Goal: Information Seeking & Learning: Check status

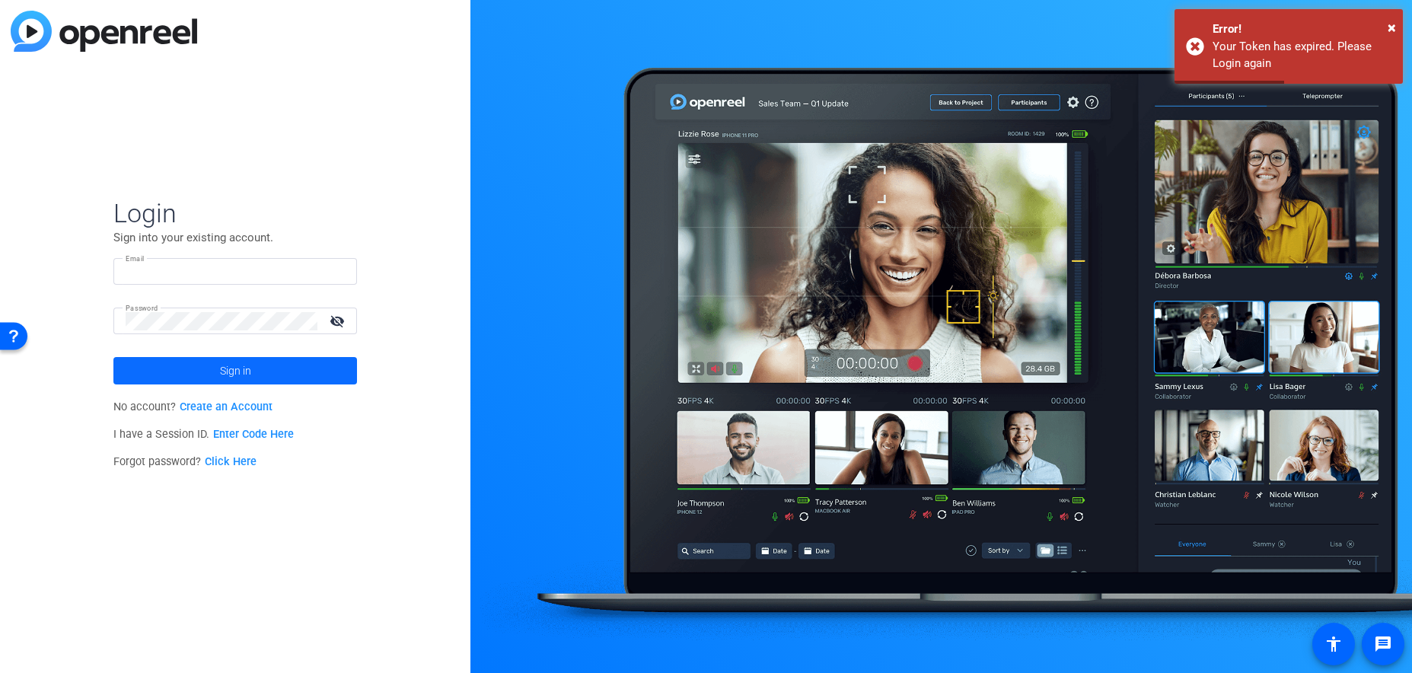
type input "[PERSON_NAME][EMAIL_ADDRESS][PERSON_NAME][DOMAIN_NAME]"
click at [221, 373] on span "Sign in" at bounding box center [235, 371] width 31 height 38
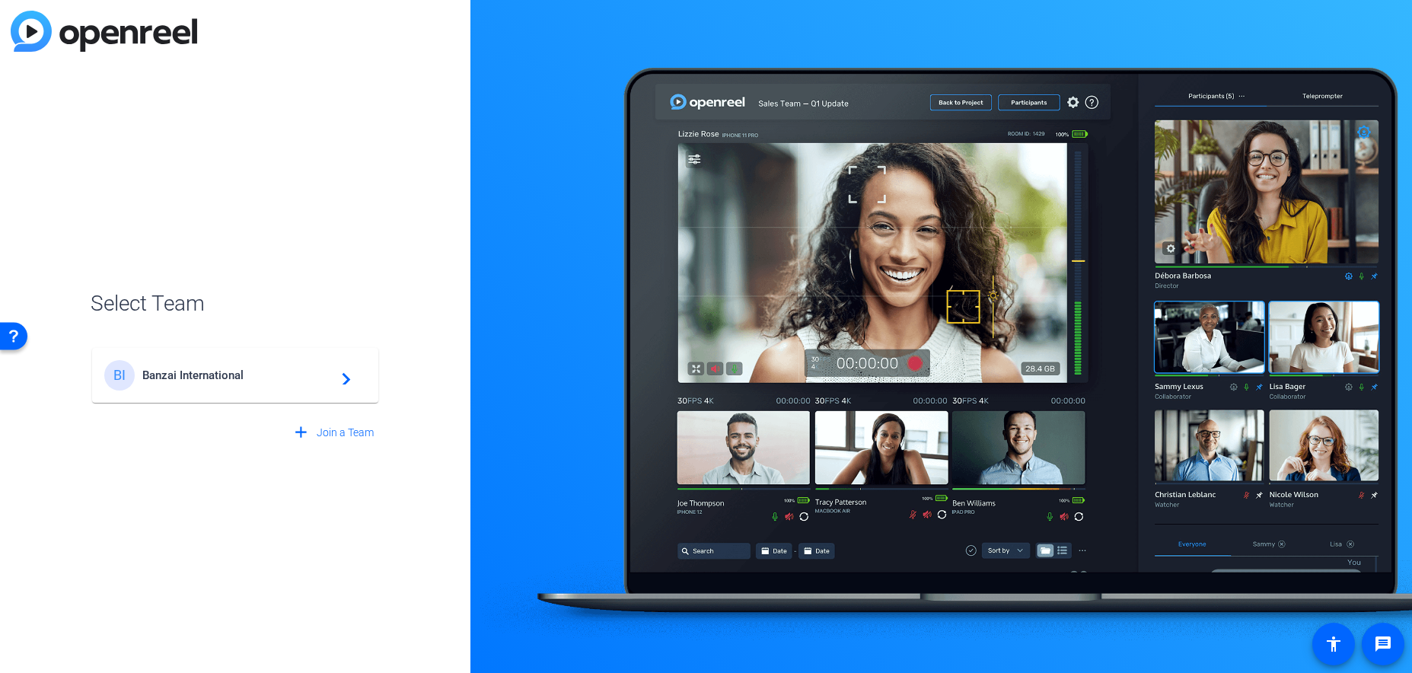
click at [221, 364] on div "BI Banzai International navigate_next" at bounding box center [235, 375] width 262 height 30
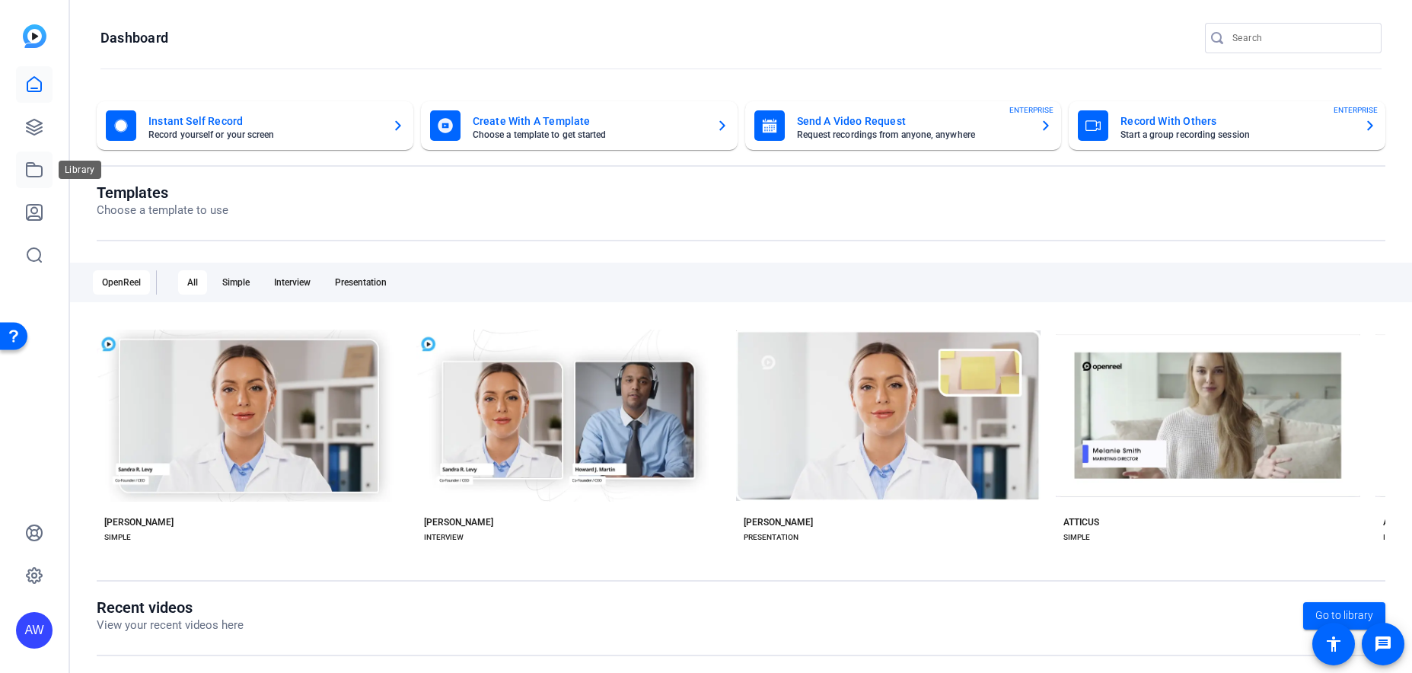
click at [29, 178] on icon at bounding box center [34, 170] width 18 height 18
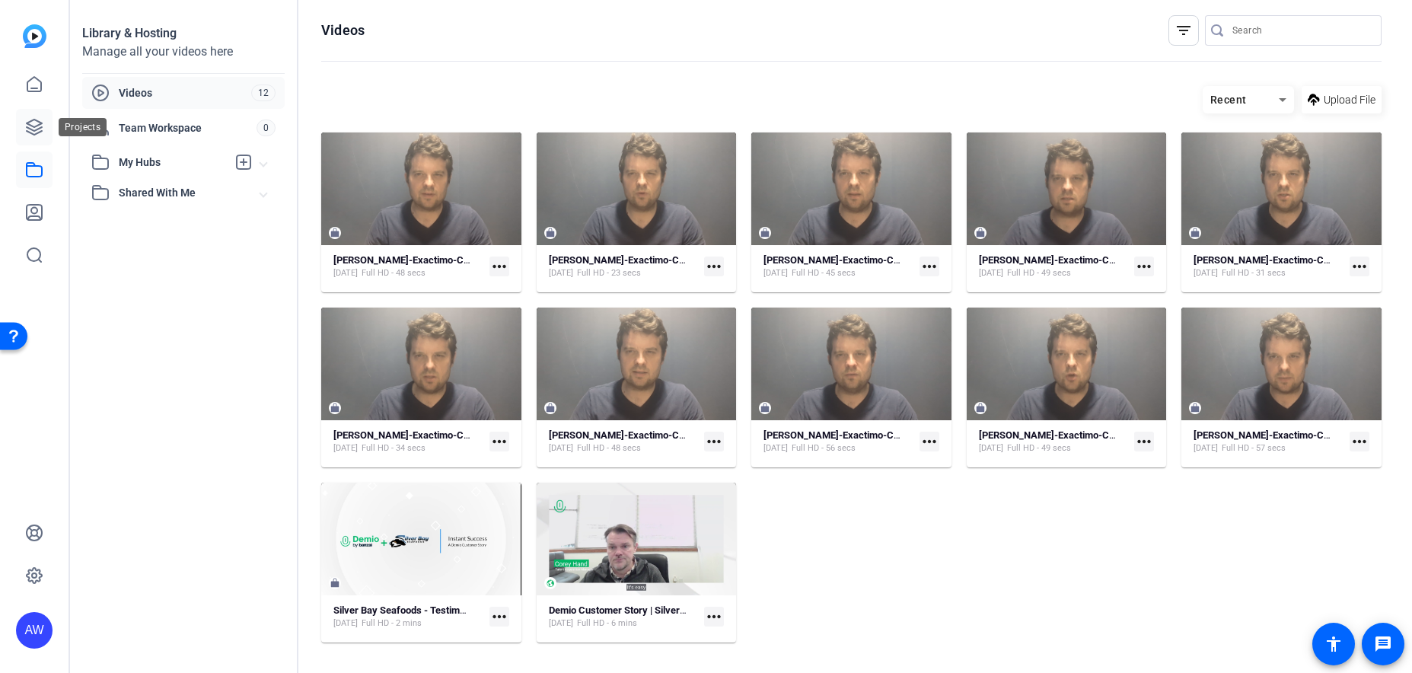
click at [35, 136] on link at bounding box center [34, 127] width 37 height 37
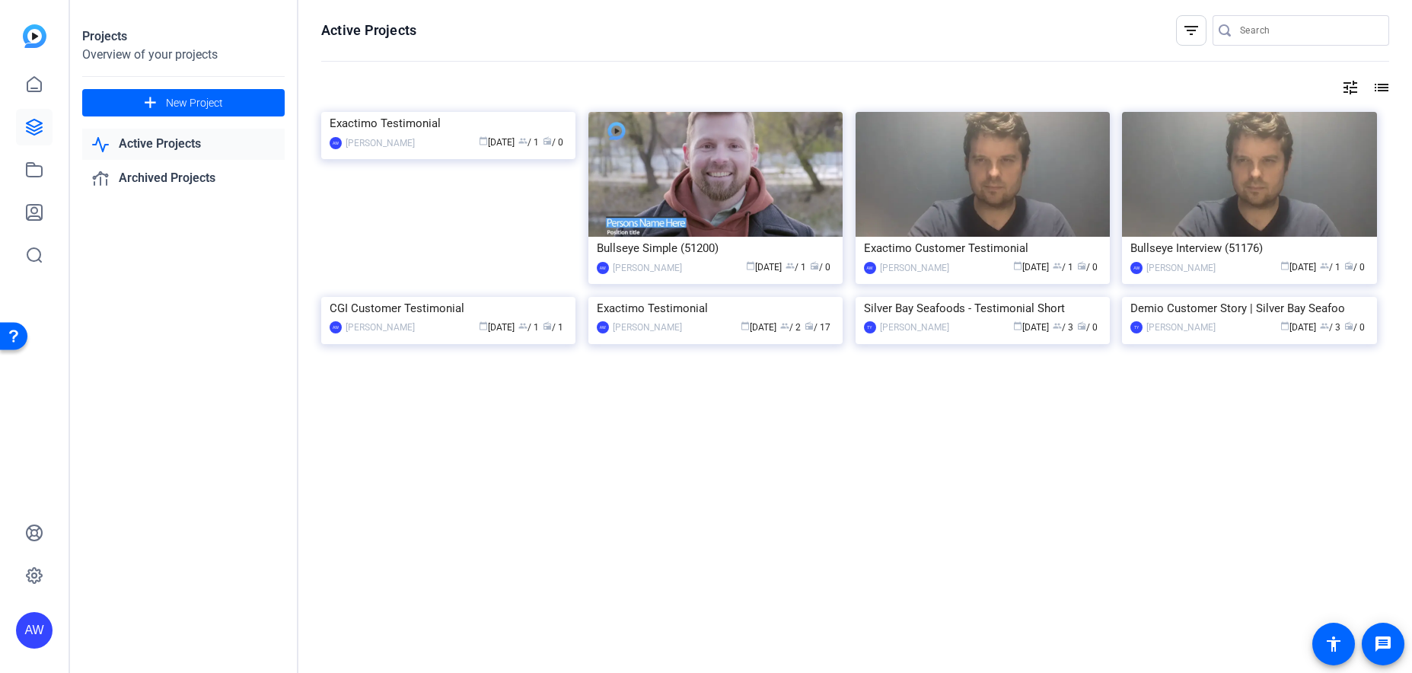
click at [144, 142] on link "Active Projects" at bounding box center [183, 144] width 202 height 31
click at [40, 218] on icon at bounding box center [34, 212] width 15 height 15
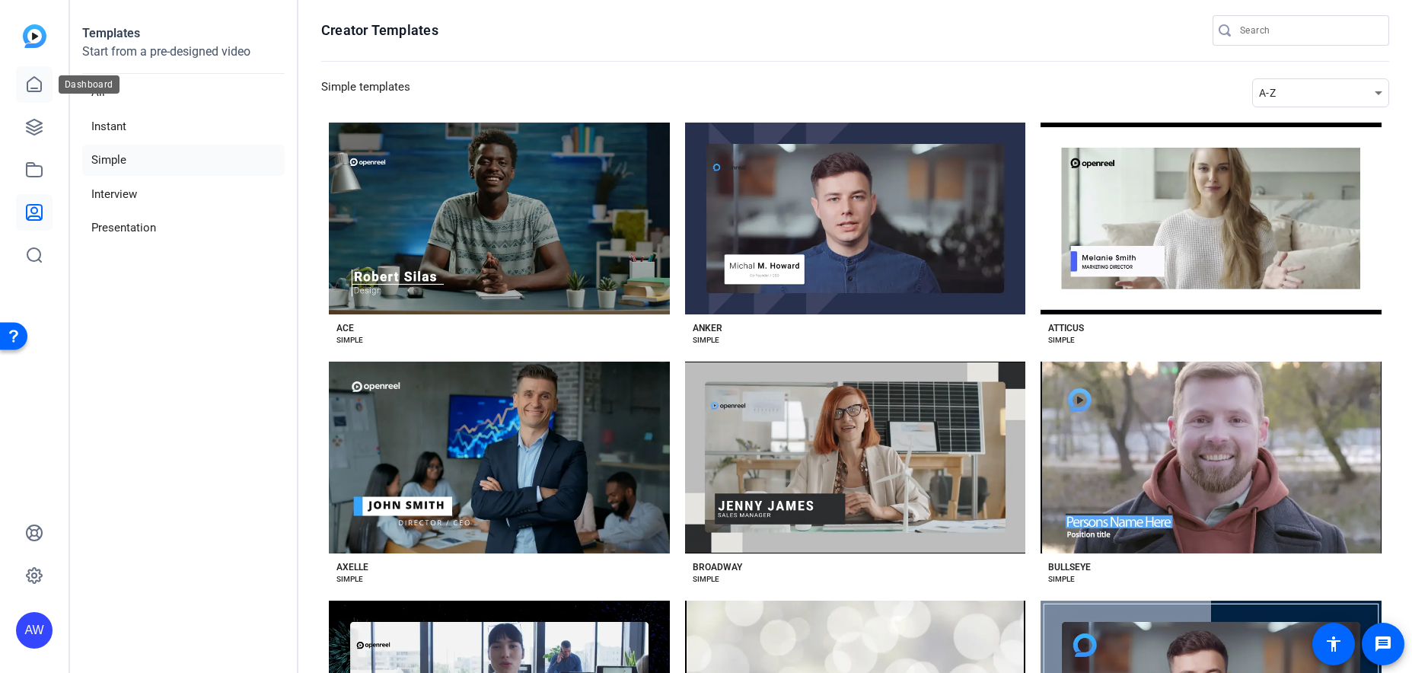
click at [38, 82] on icon at bounding box center [34, 84] width 18 height 18
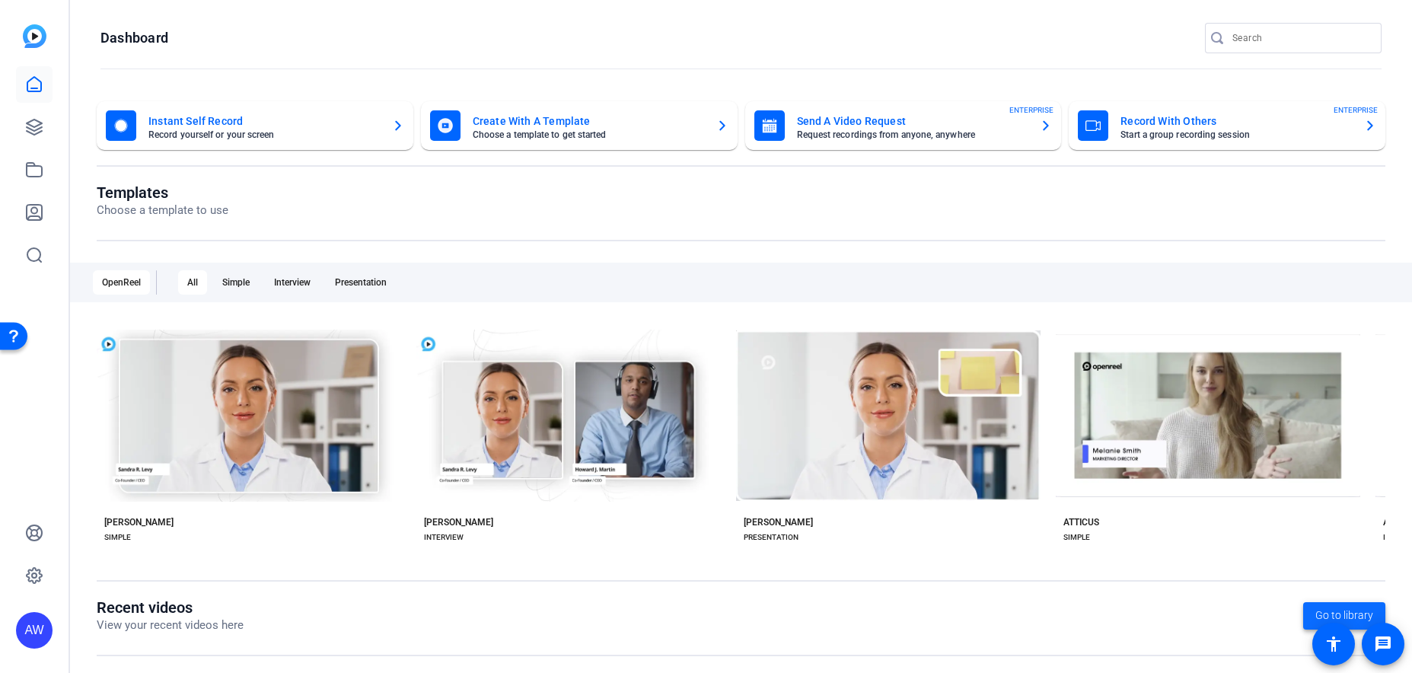
click at [1338, 620] on span "Go to library" at bounding box center [1344, 615] width 58 height 16
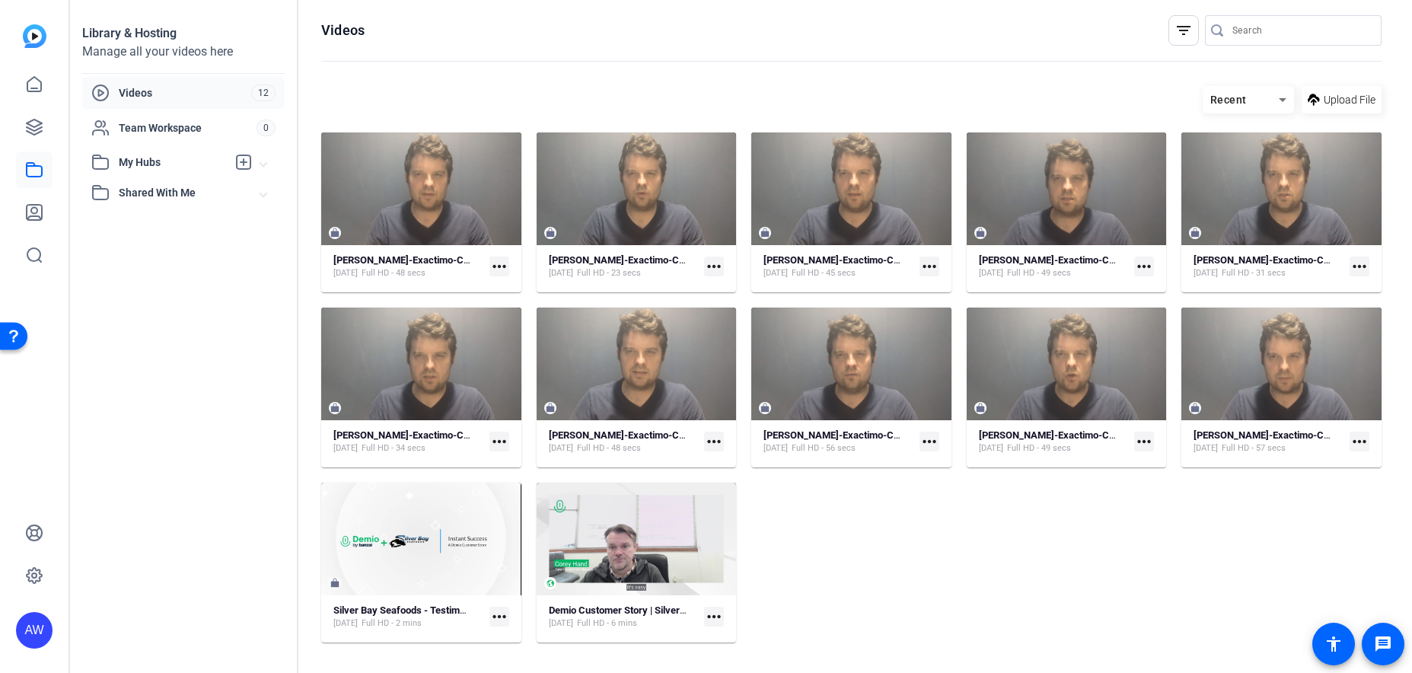
click at [170, 170] on div "My Hubs" at bounding box center [158, 162] width 135 height 18
click at [160, 284] on span "Shared With Me" at bounding box center [190, 278] width 142 height 16
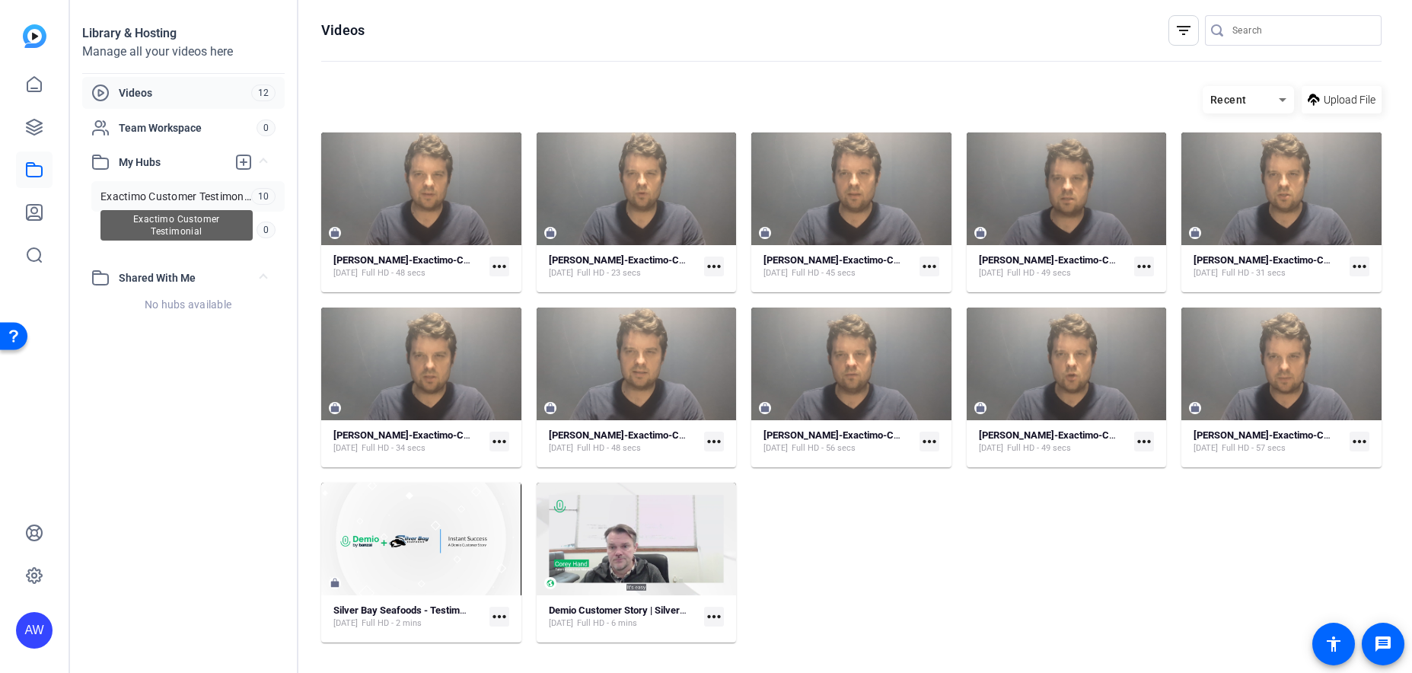
click at [156, 196] on span "Exactimo Customer Testimonial" at bounding box center [175, 196] width 151 height 15
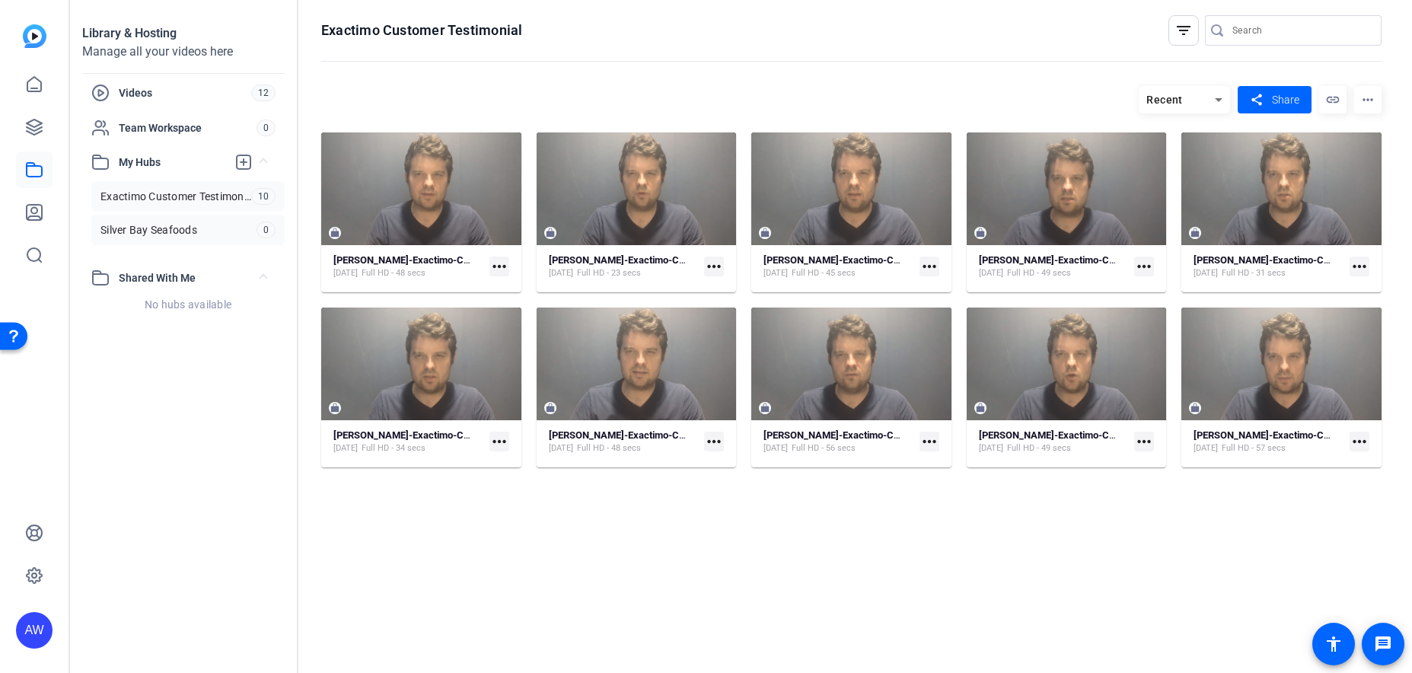
click at [137, 244] on link "Silver Bay Seafoods 0" at bounding box center [187, 230] width 193 height 30
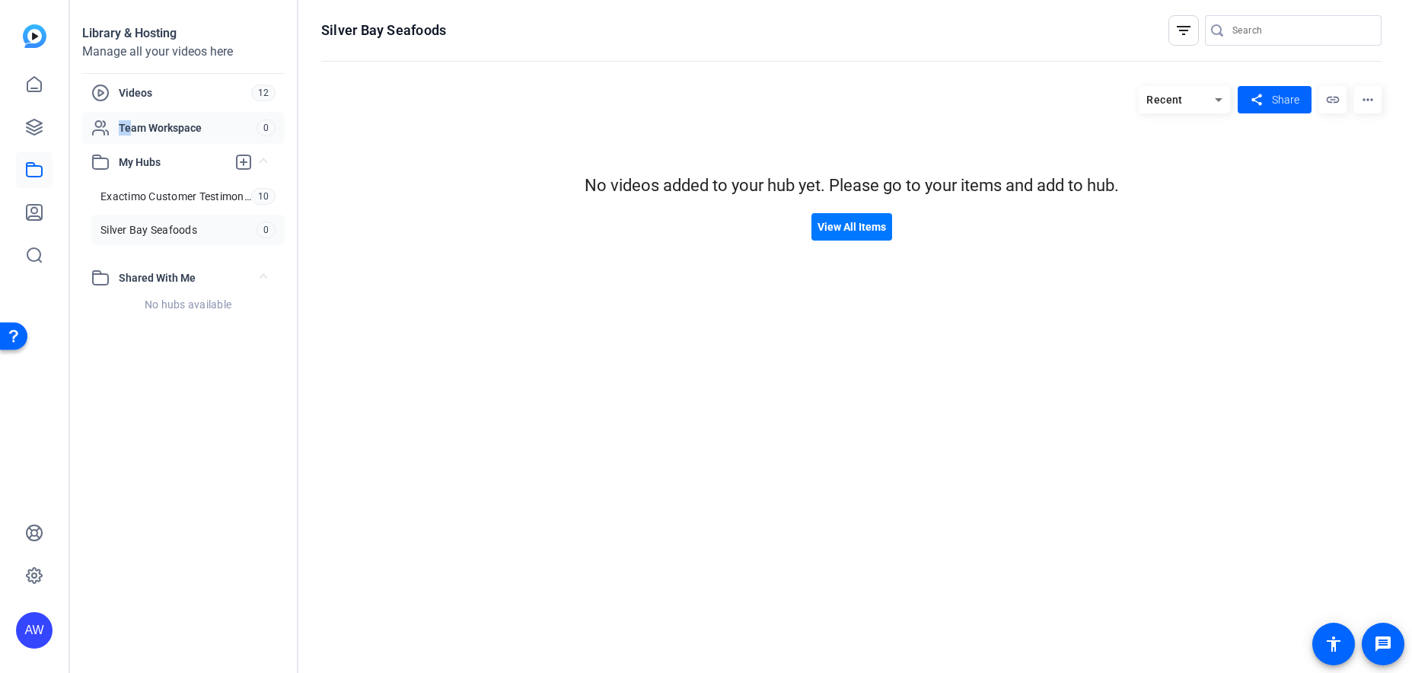
click at [131, 120] on div "Team Workspace" at bounding box center [173, 128] width 165 height 18
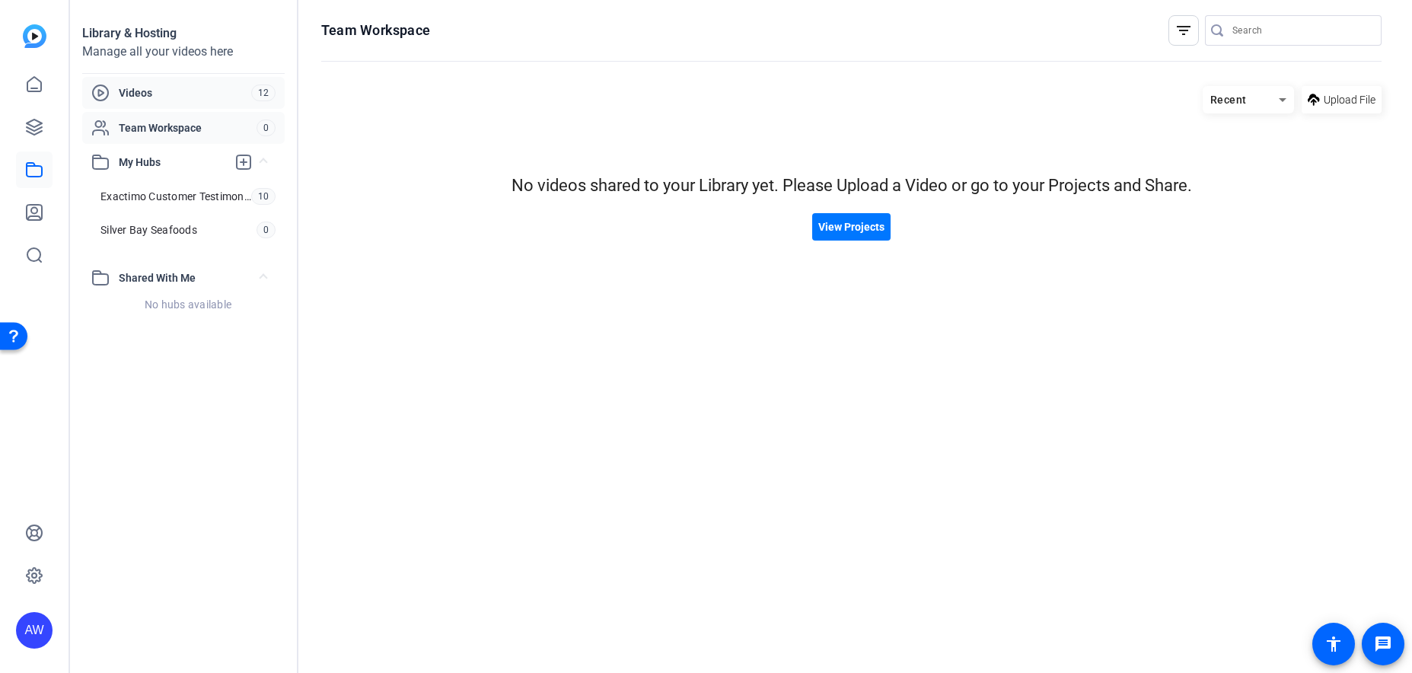
click at [138, 97] on span "Videos" at bounding box center [185, 92] width 132 height 15
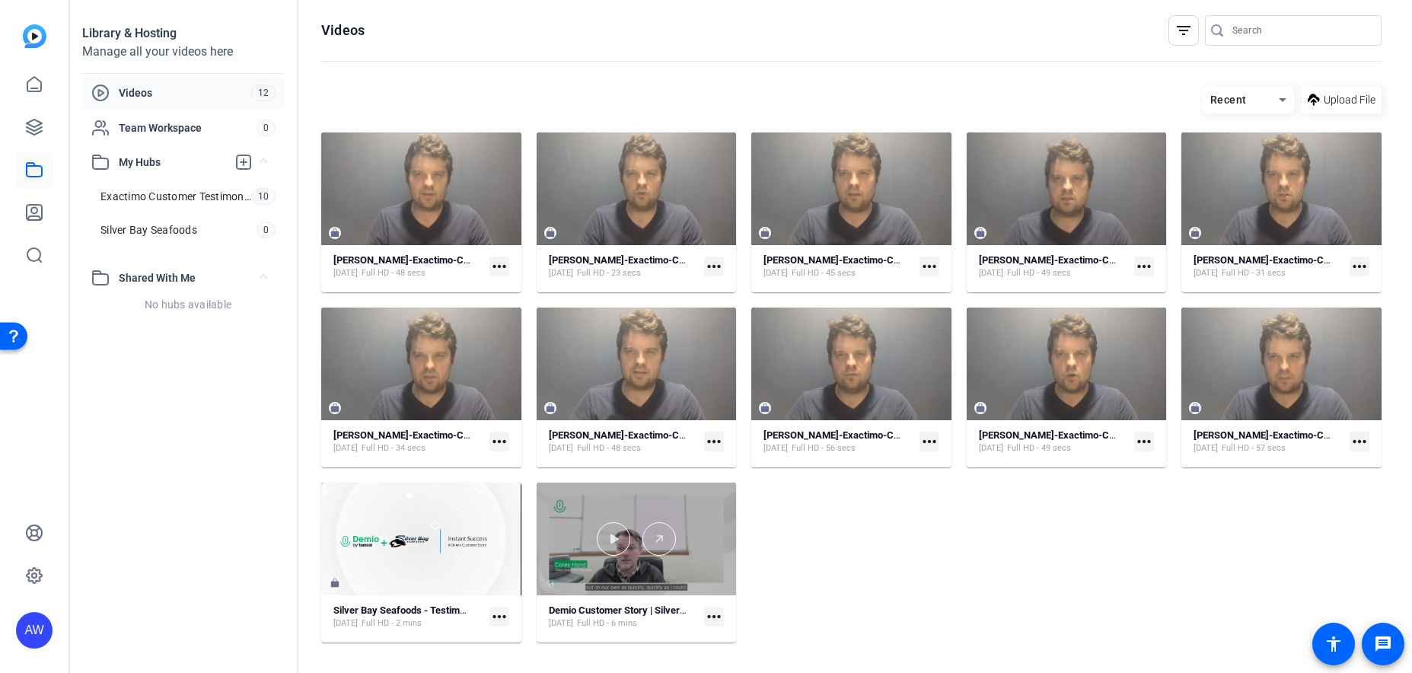
click at [638, 533] on div at bounding box center [637, 538] width 200 height 33
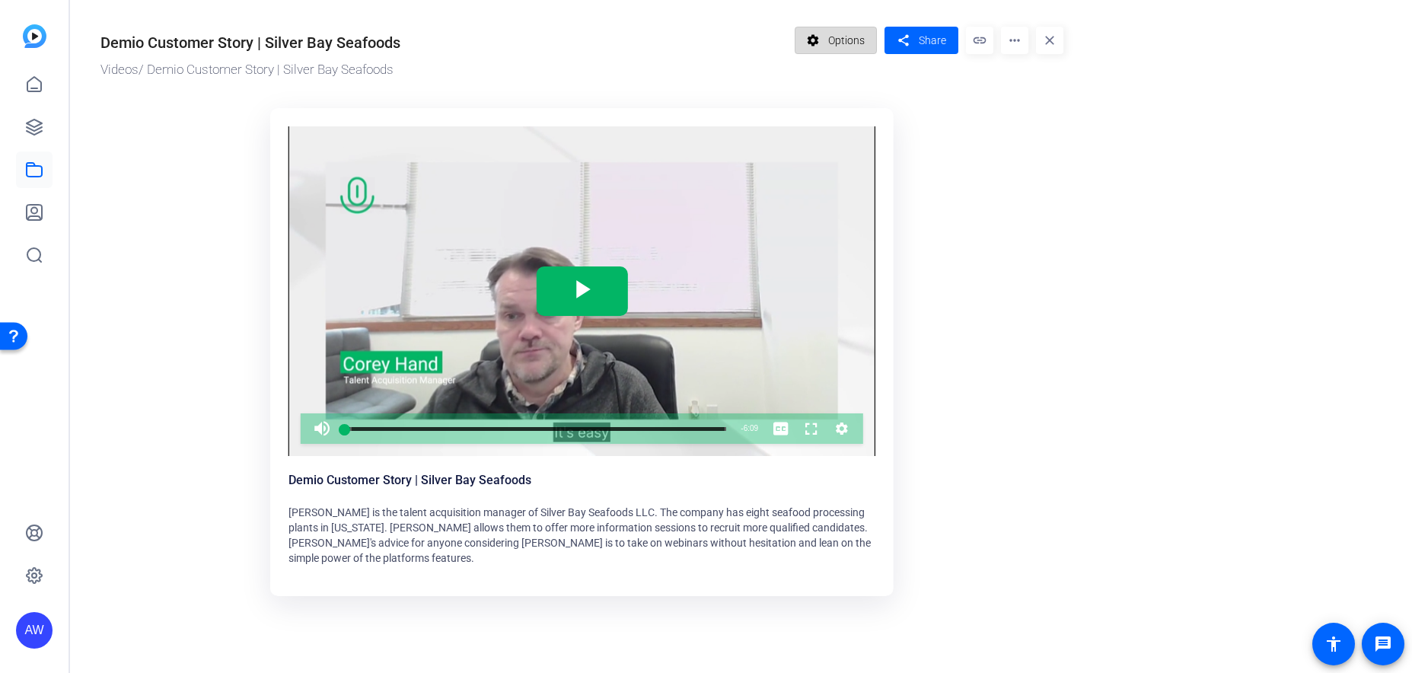
click at [837, 35] on span "Options" at bounding box center [846, 40] width 37 height 29
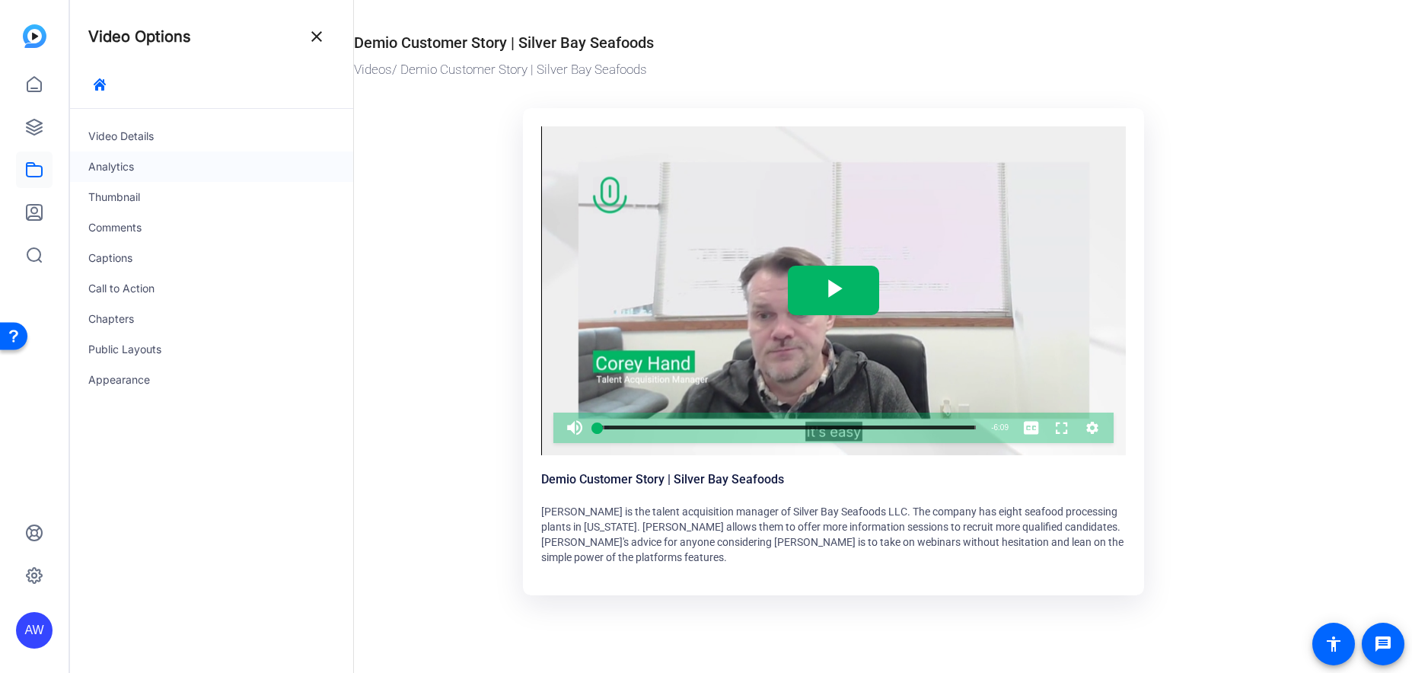
click at [145, 164] on div "Analytics" at bounding box center [211, 166] width 283 height 30
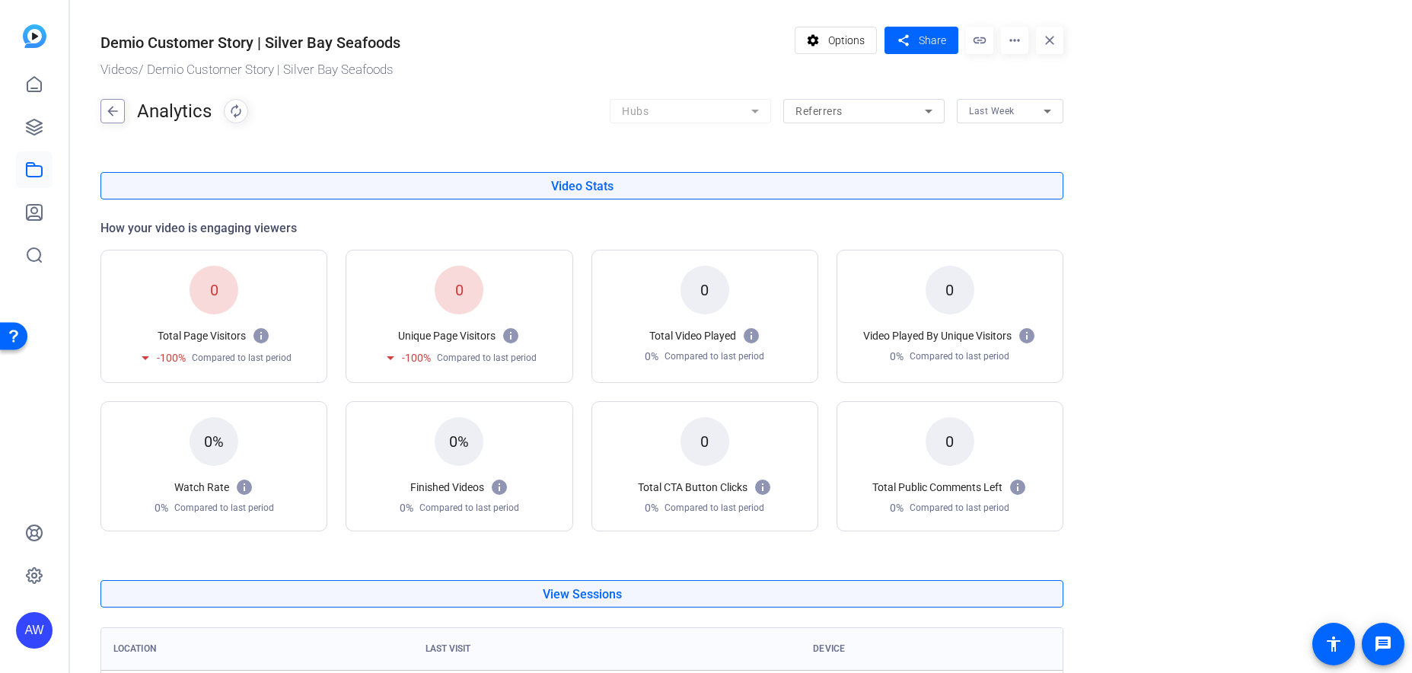
click at [116, 109] on mat-icon "arrow_back" at bounding box center [112, 111] width 23 height 24
click at [40, 46] on img at bounding box center [35, 36] width 24 height 24
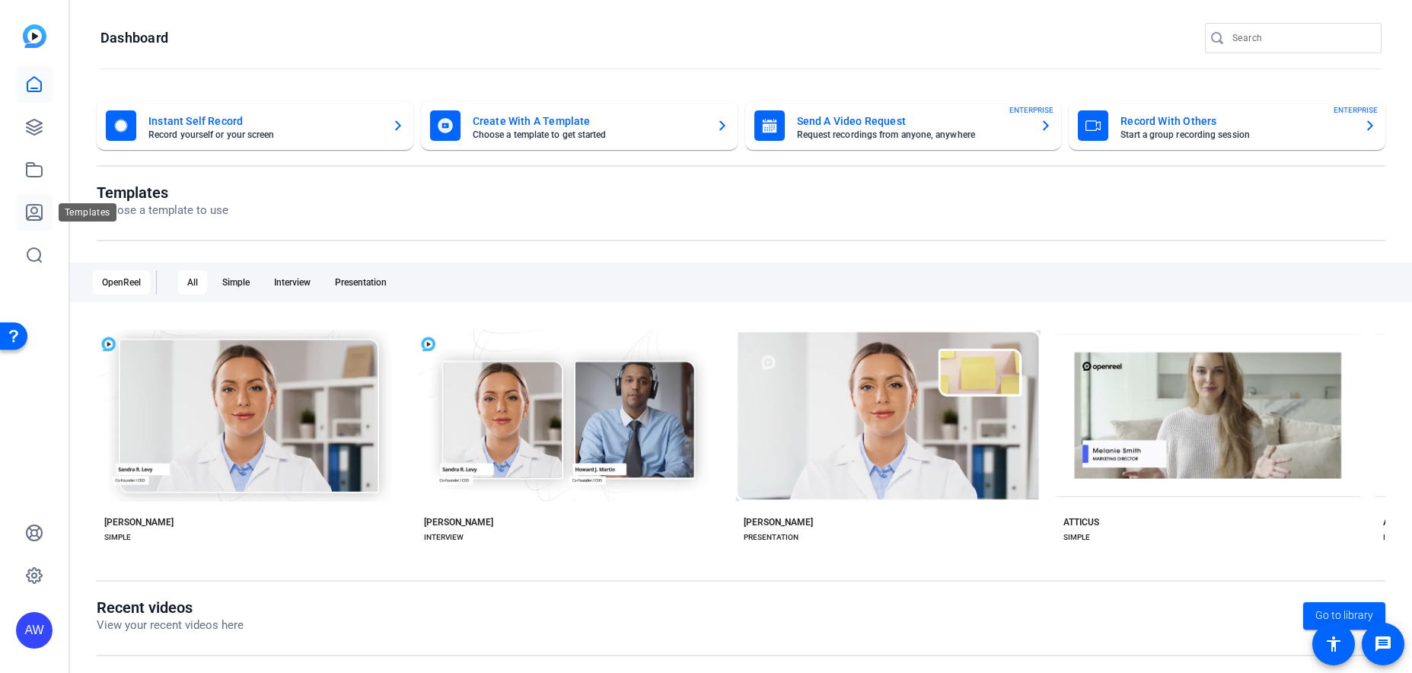
click at [30, 219] on icon at bounding box center [34, 212] width 15 height 15
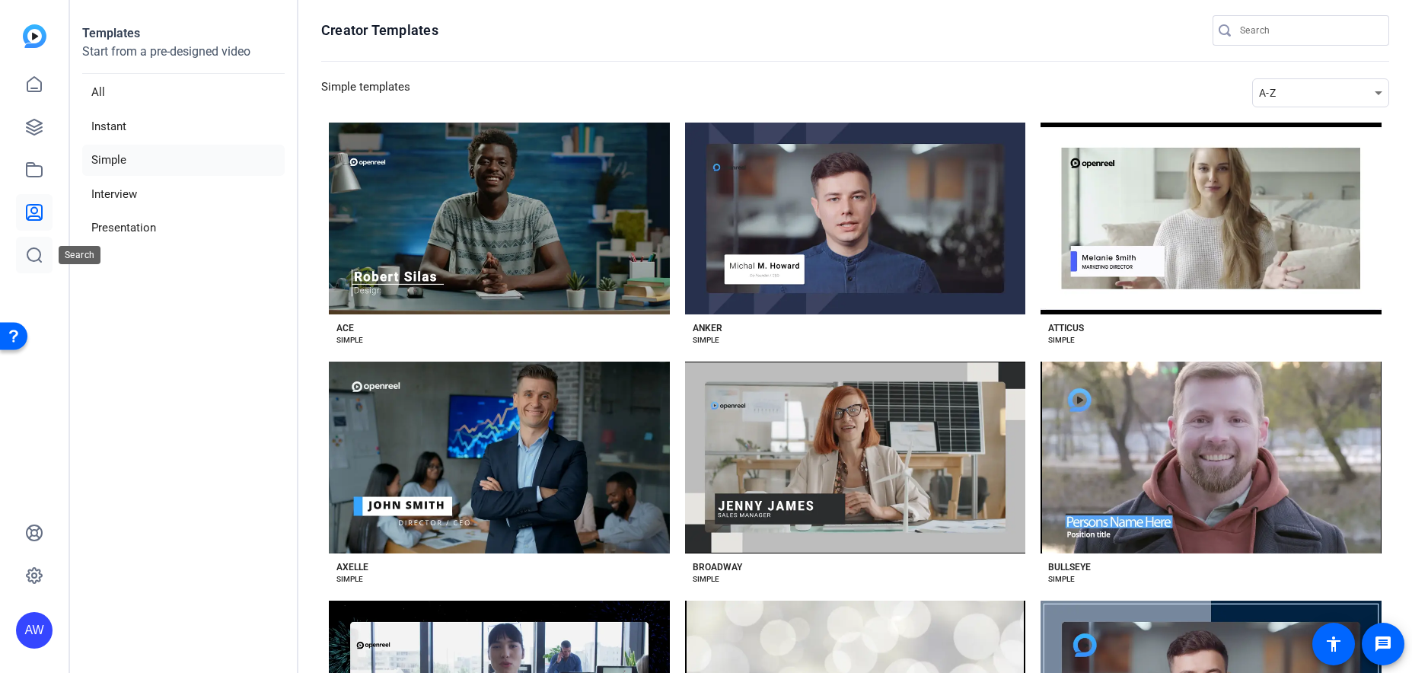
click at [30, 259] on icon at bounding box center [34, 255] width 14 height 14
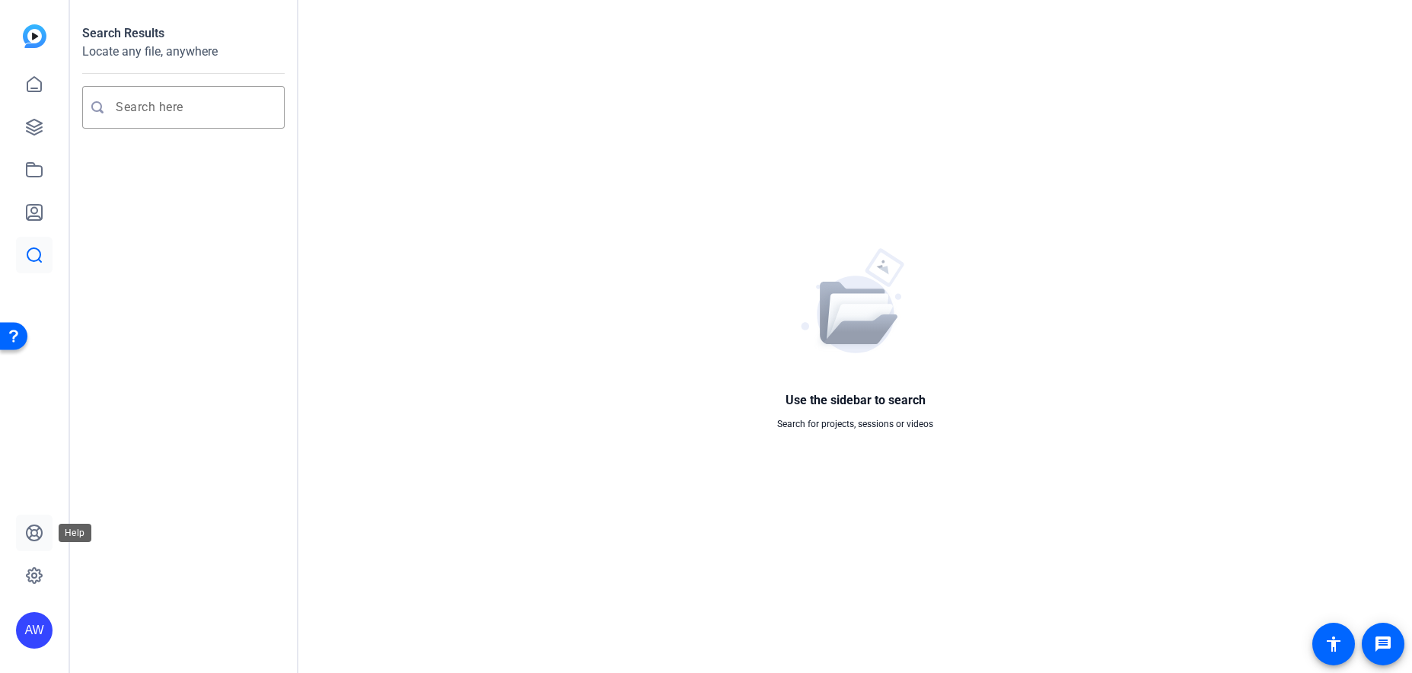
click at [43, 537] on link at bounding box center [34, 532] width 37 height 37
click at [33, 577] on icon at bounding box center [34, 575] width 5 height 5
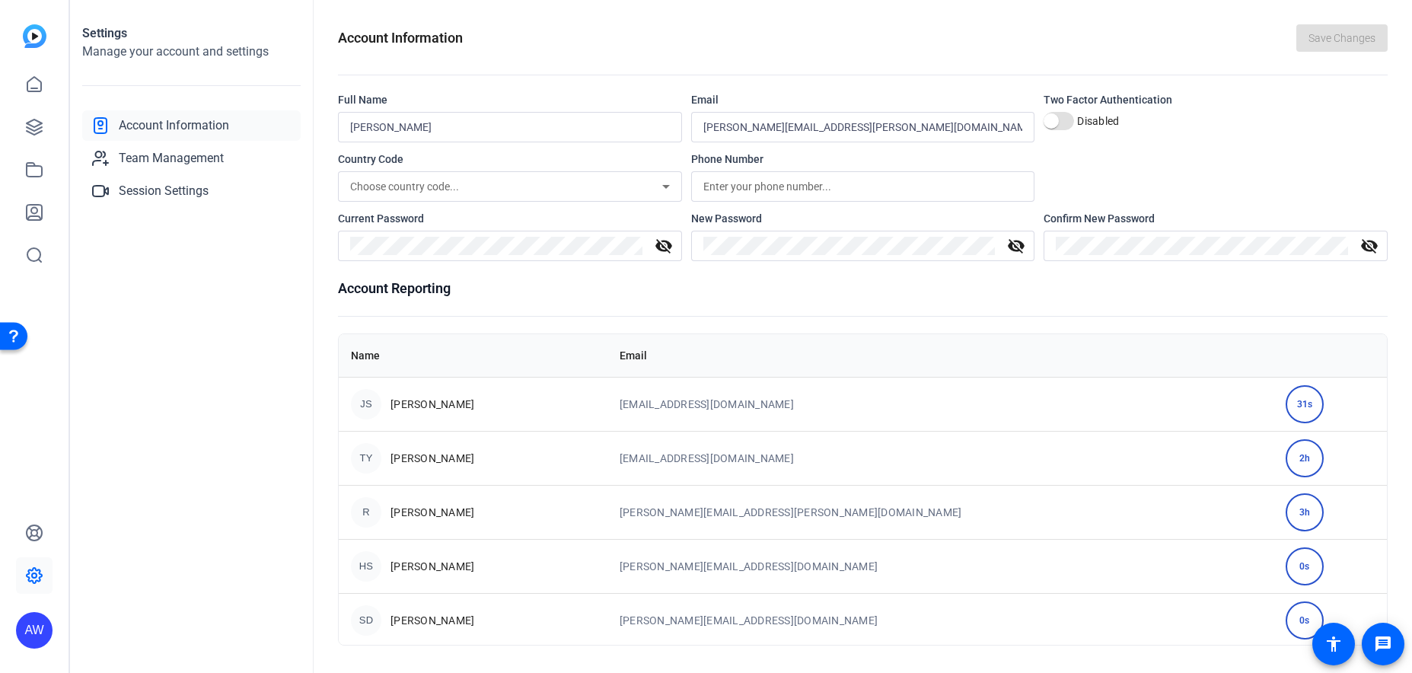
click at [32, 629] on div "AW" at bounding box center [34, 630] width 37 height 37
click at [43, 58] on div at bounding box center [706, 336] width 1412 height 673
click at [39, 46] on img at bounding box center [35, 36] width 24 height 24
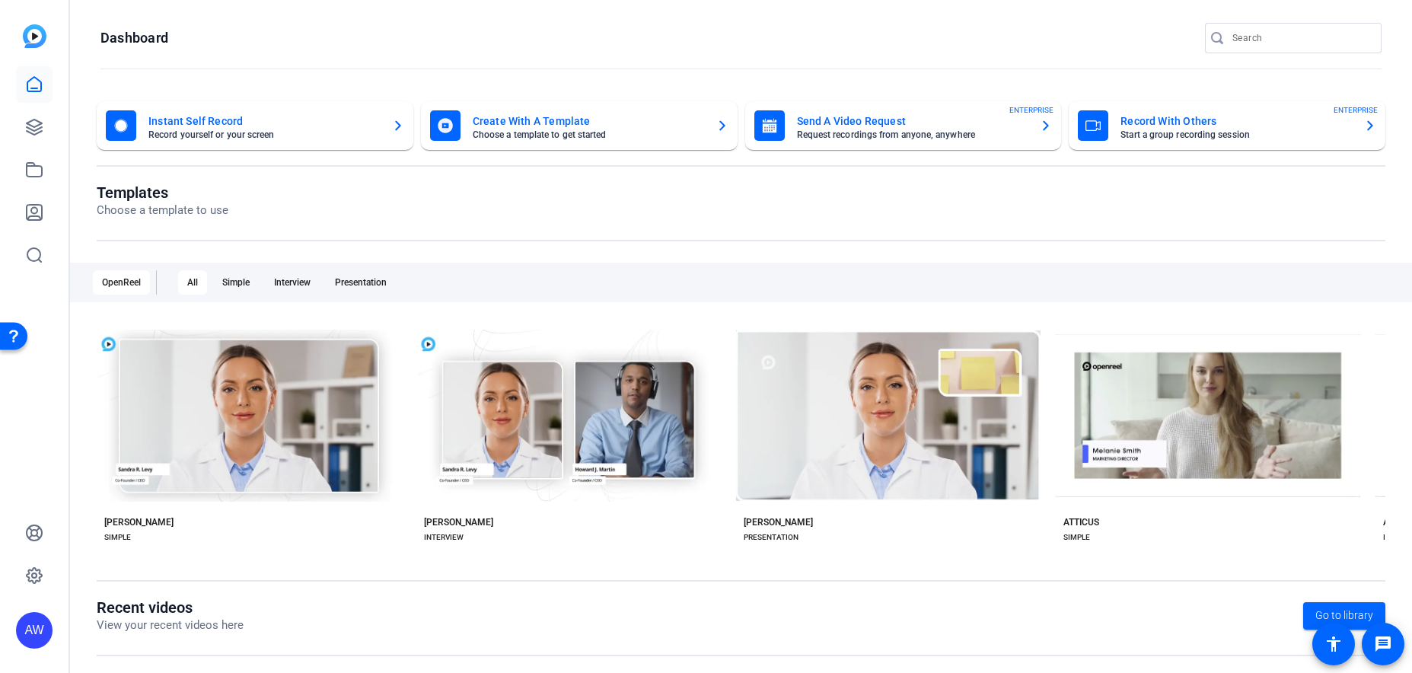
click at [1211, 40] on icon at bounding box center [1217, 37] width 12 height 15
click at [1278, 38] on input "Search" at bounding box center [1300, 38] width 137 height 18
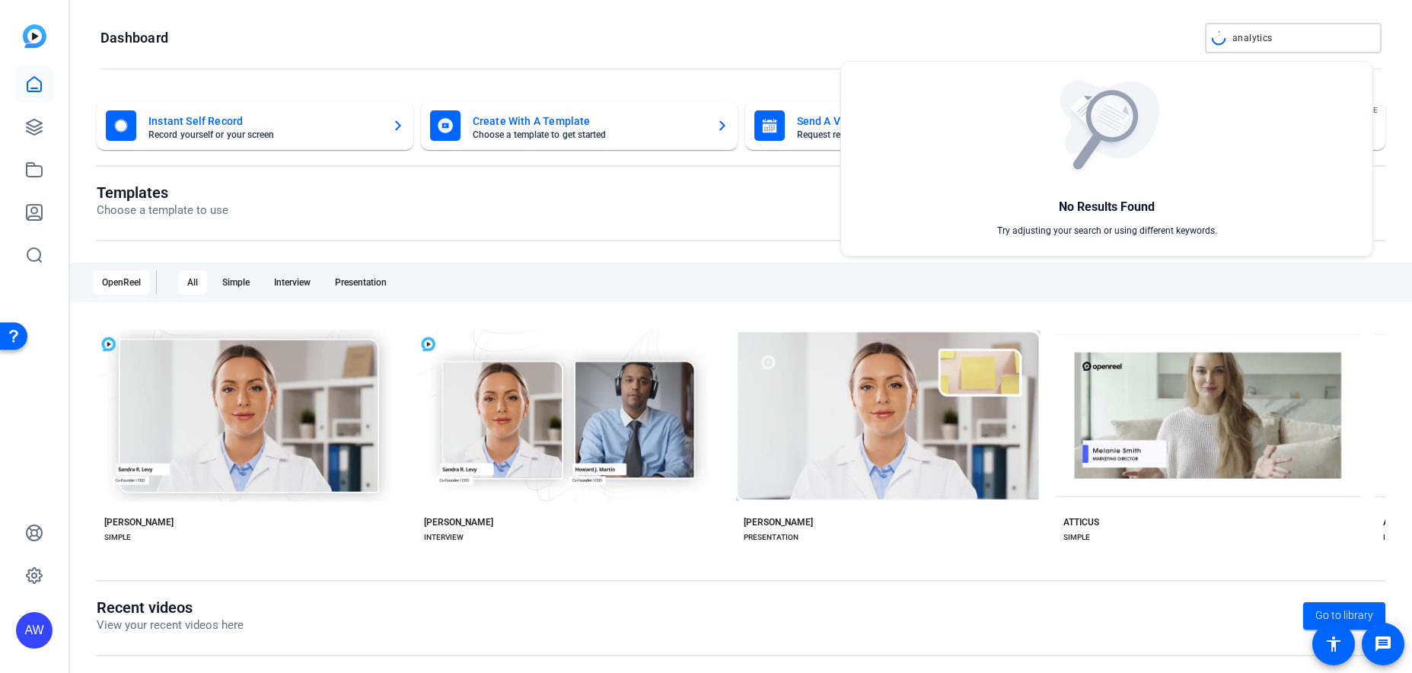
type input "analytics"
click at [1162, 21] on div at bounding box center [706, 336] width 1412 height 673
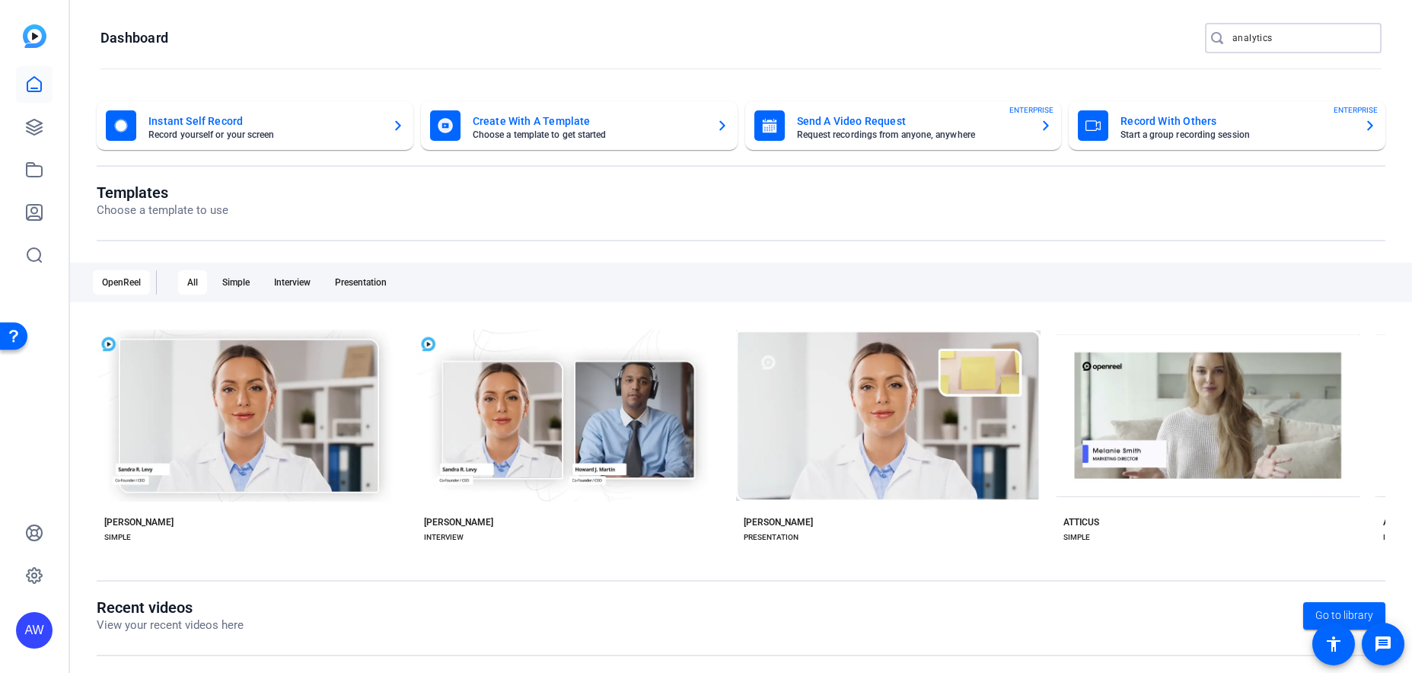
drag, startPoint x: 1285, startPoint y: 37, endPoint x: 1180, endPoint y: 40, distance: 104.3
click at [1180, 40] on openreel-page-title "Dashboard analytics" at bounding box center [740, 38] width 1281 height 30
